Goal: Obtain resource: Download file/media

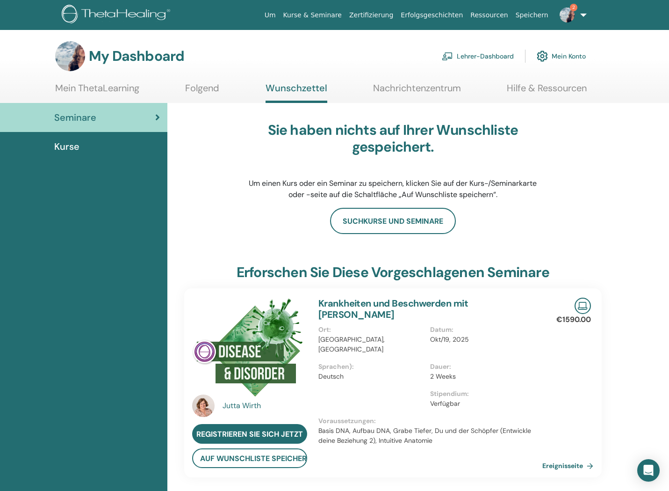
scroll to position [2, 0]
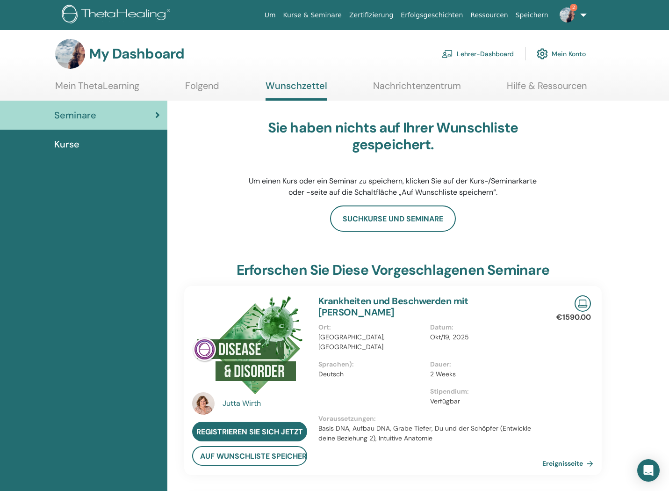
click at [571, 19] on img at bounding box center [567, 14] width 15 height 15
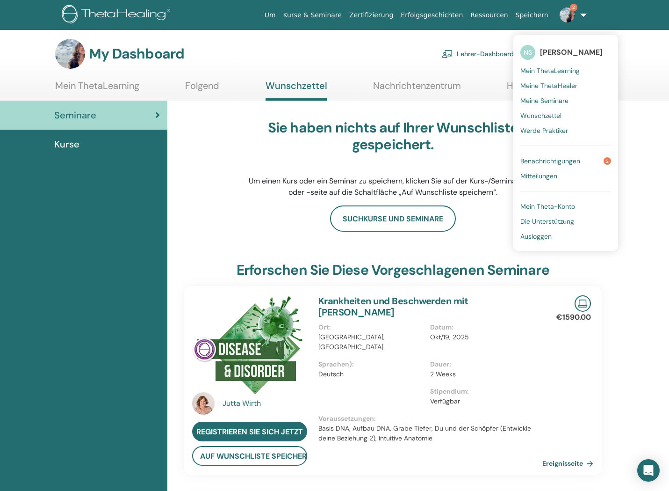
click at [576, 160] on span "Benachrichtigungen" at bounding box center [551, 161] width 60 height 8
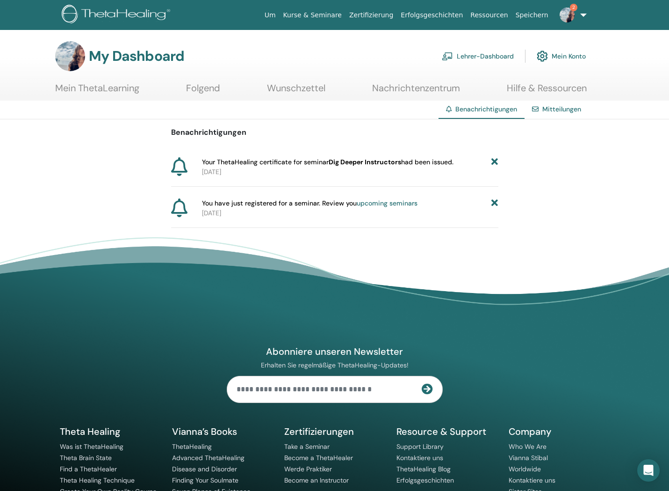
click at [496, 161] on icon at bounding box center [495, 162] width 7 height 10
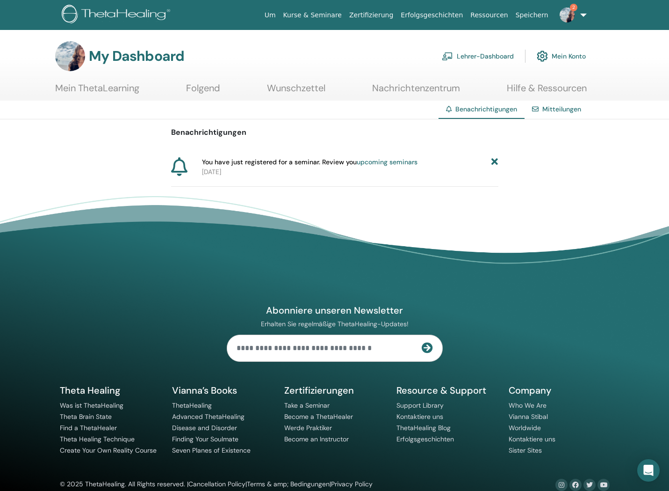
click at [496, 162] on icon at bounding box center [495, 162] width 7 height 10
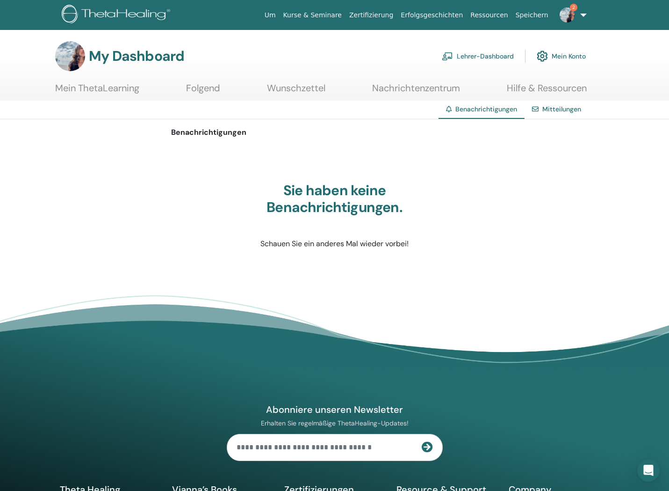
click at [487, 55] on link "Lehrer-Dashboard" at bounding box center [478, 56] width 72 height 21
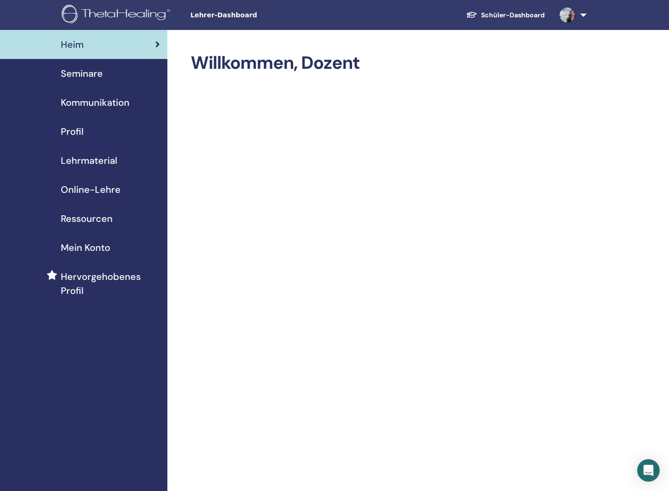
click at [88, 159] on span "Lehrmaterial" at bounding box center [89, 160] width 57 height 14
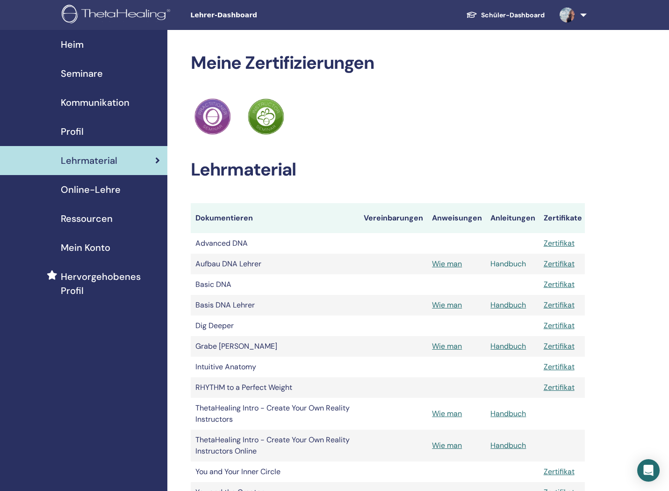
click at [509, 265] on link "Handbuch" at bounding box center [509, 264] width 36 height 10
